Goal: Transaction & Acquisition: Purchase product/service

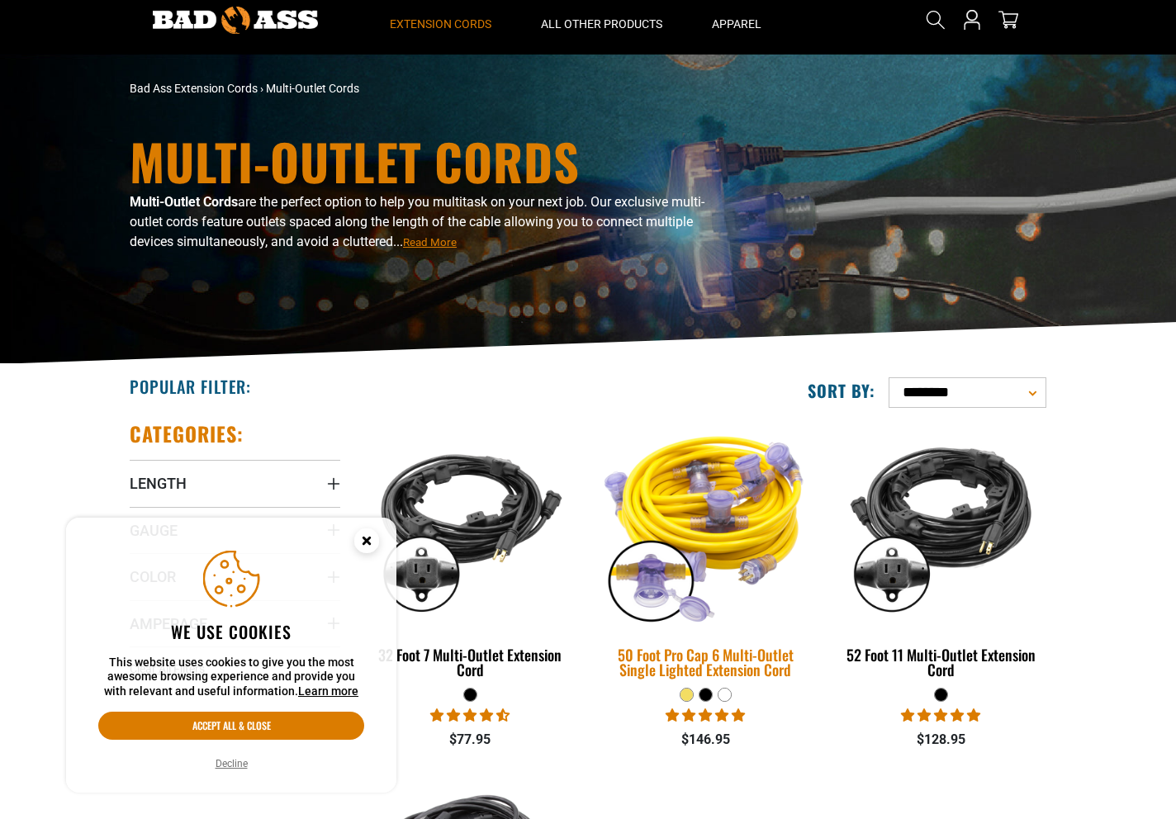
scroll to position [84, 0]
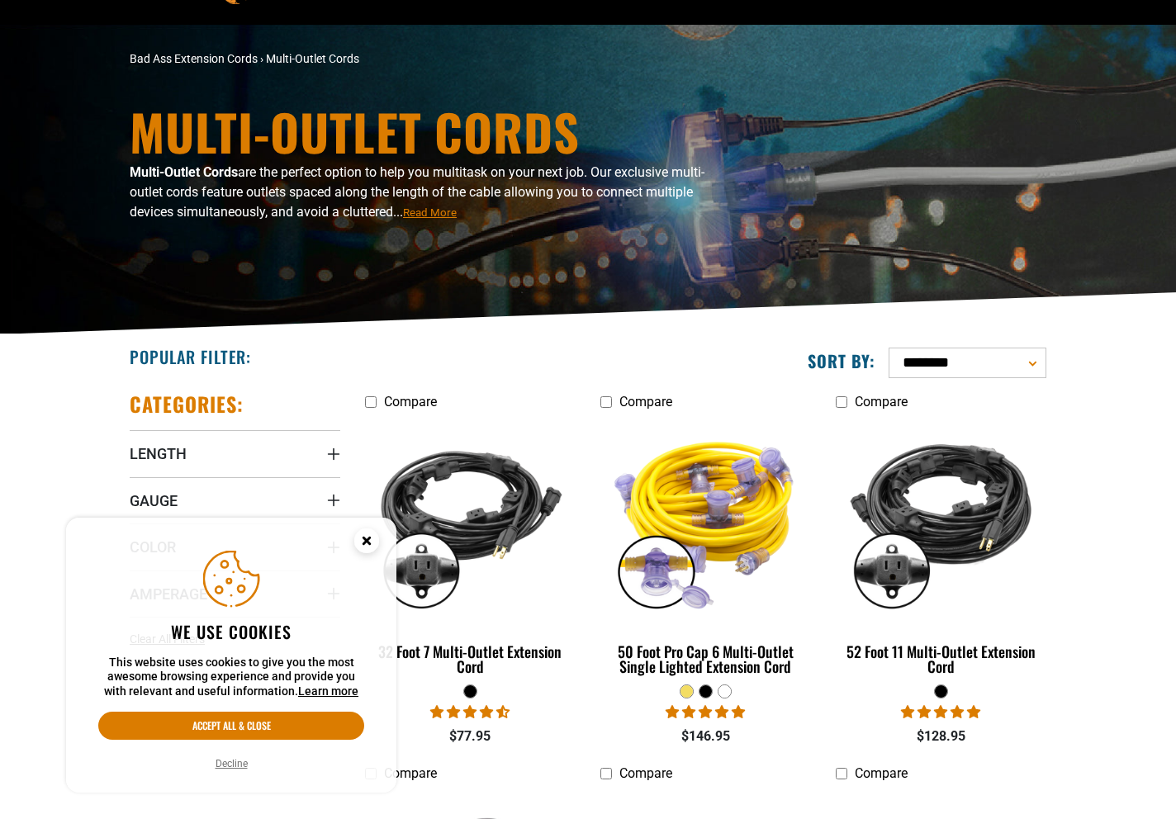
click at [361, 544] on circle "Cookie Consent" at bounding box center [366, 540] width 25 height 25
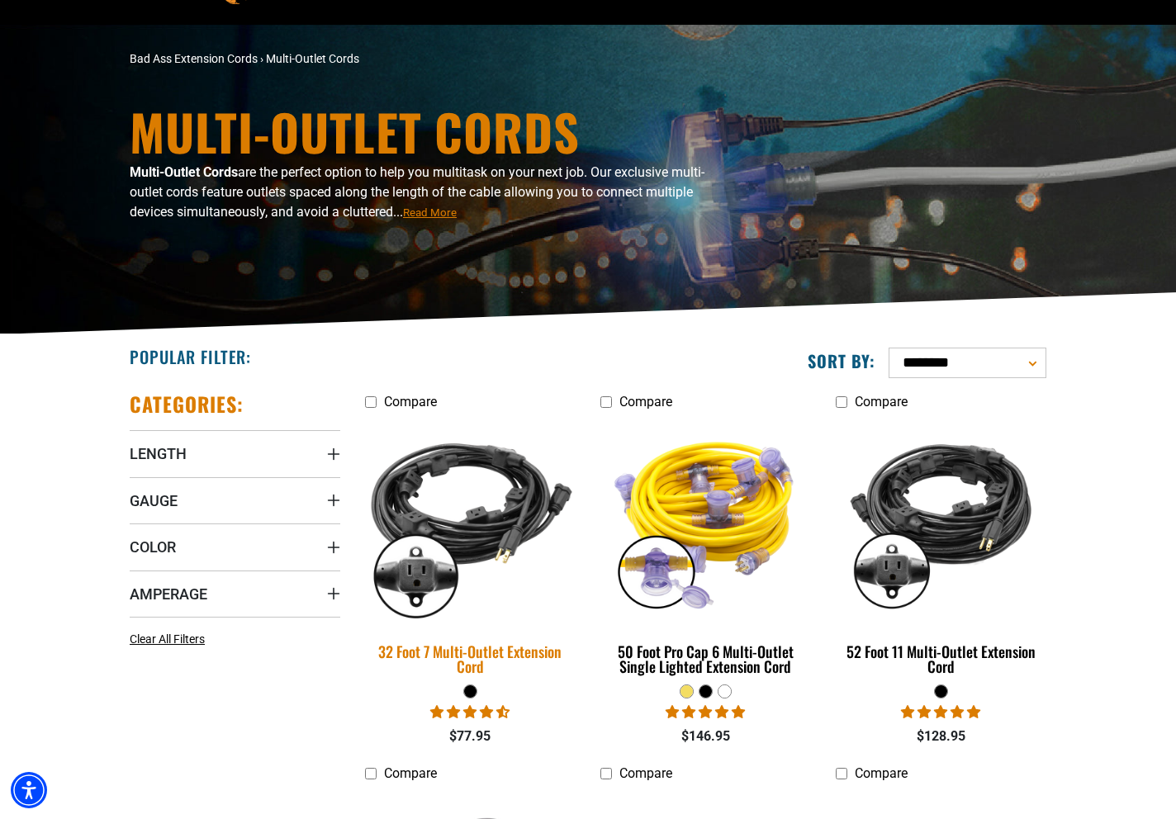
click at [437, 513] on img at bounding box center [470, 520] width 231 height 211
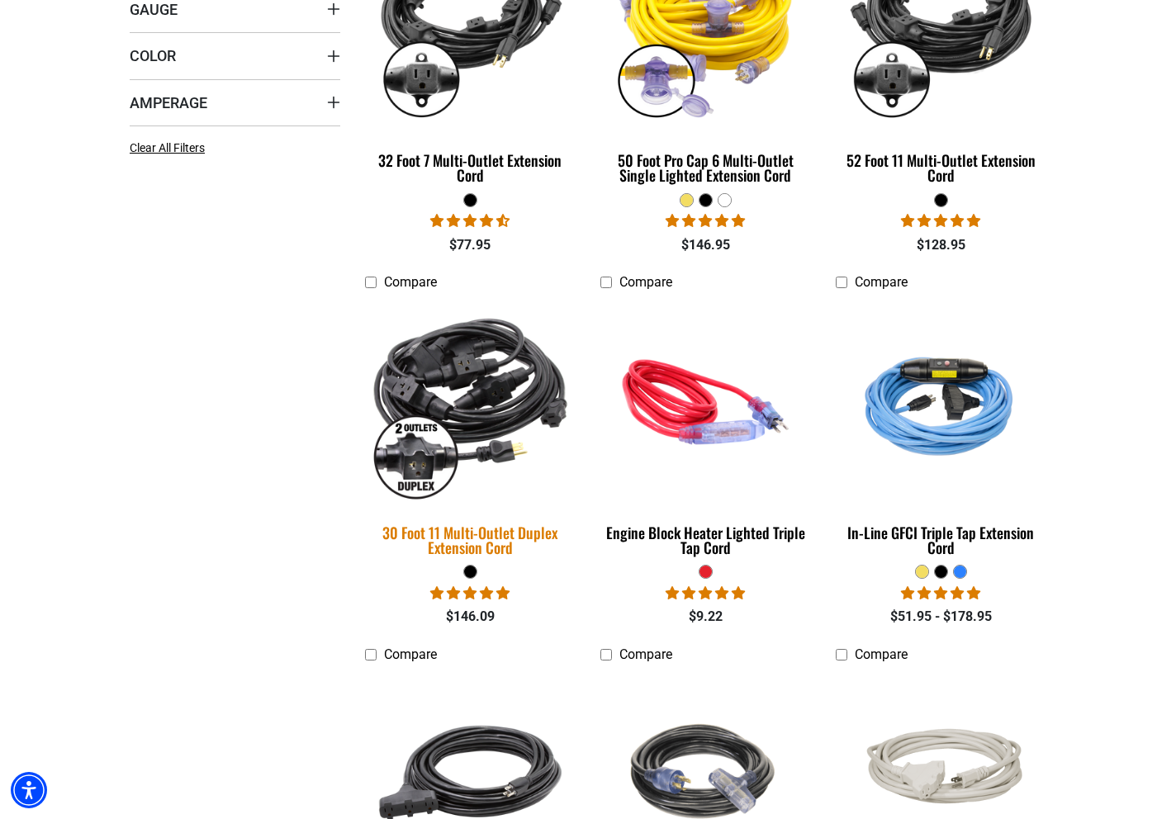
scroll to position [677, 0]
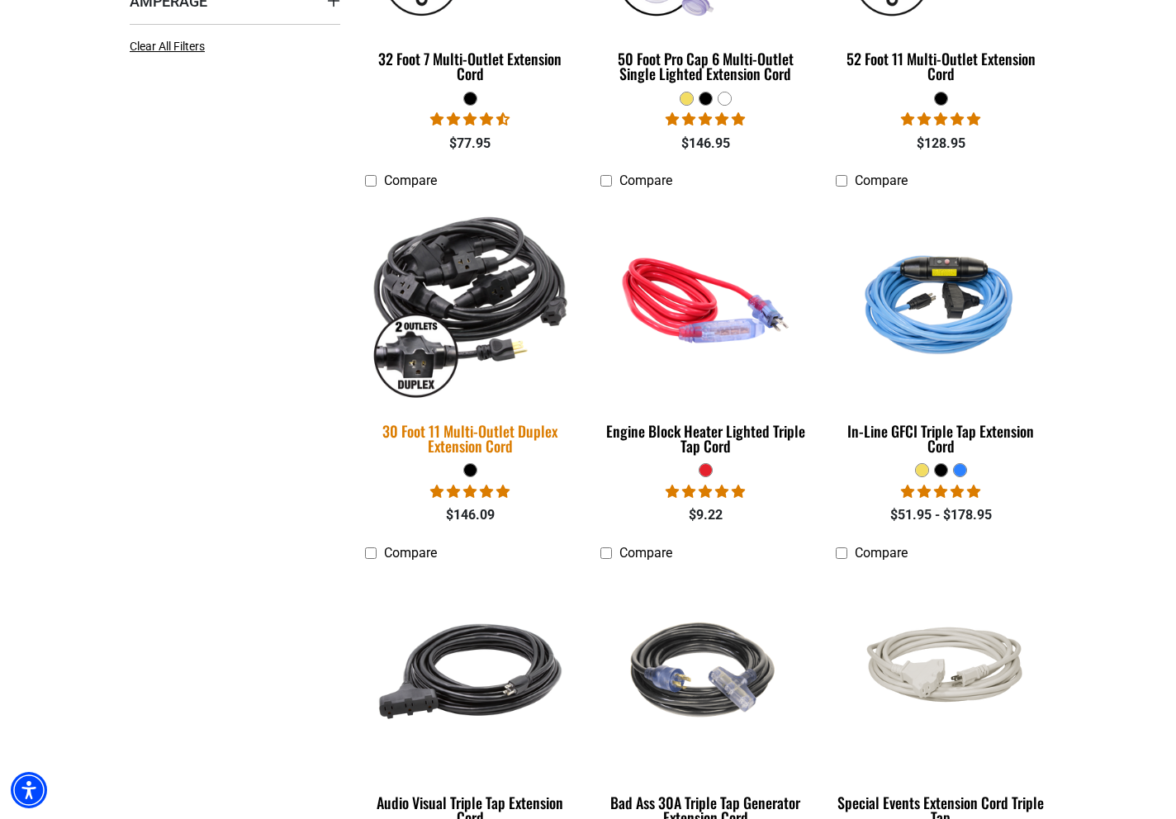
click at [450, 310] on img at bounding box center [470, 300] width 231 height 211
